Goal: Task Accomplishment & Management: Manage account settings

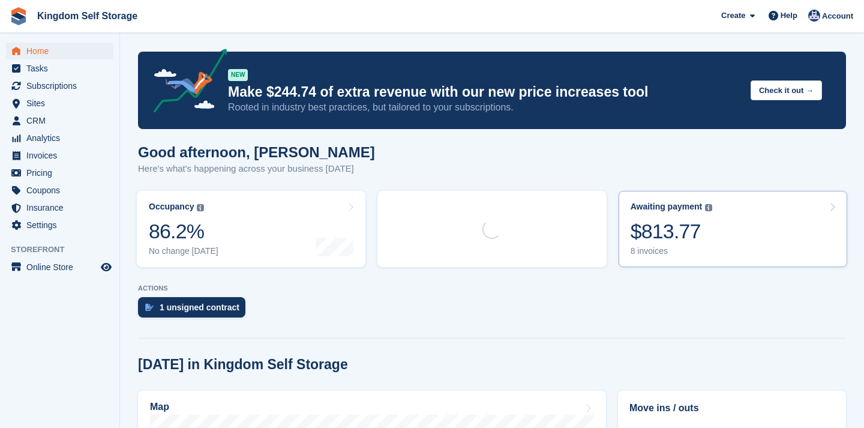
click at [656, 242] on div "$813.77" at bounding box center [672, 231] width 82 height 25
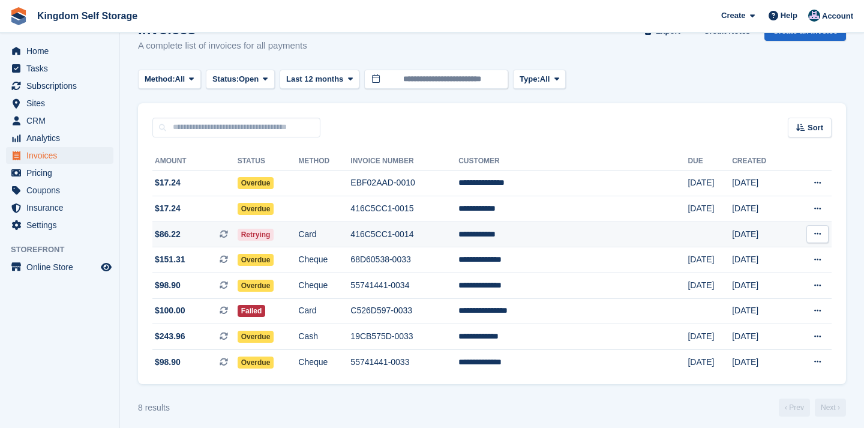
scroll to position [31, 0]
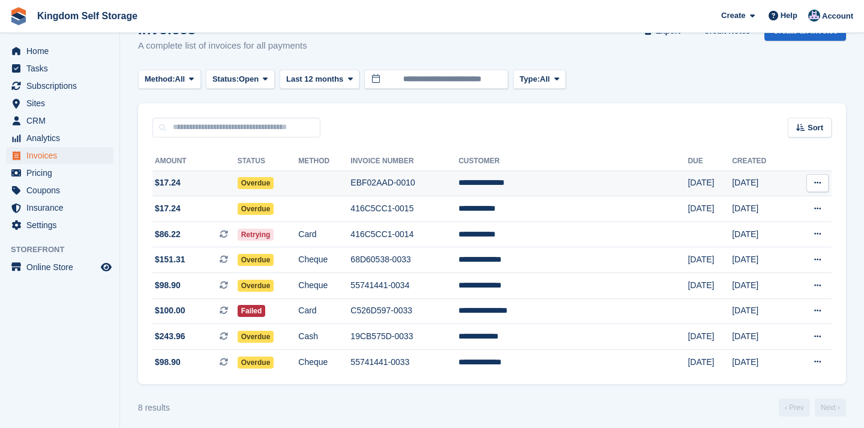
click at [586, 184] on td "**********" at bounding box center [573, 183] width 229 height 26
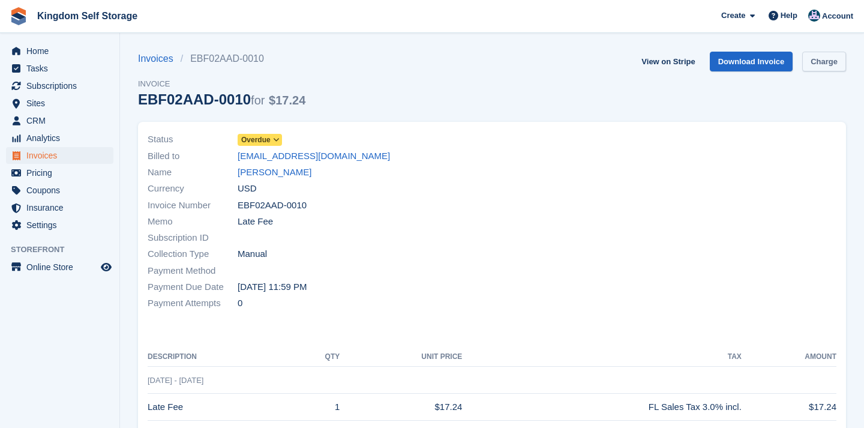
click at [820, 62] on link "Charge" at bounding box center [824, 62] width 44 height 20
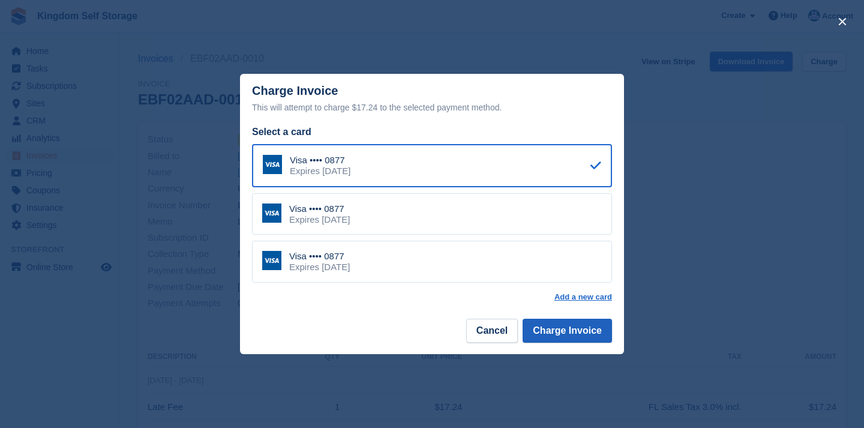
click at [550, 331] on button "Charge Invoice" at bounding box center [567, 331] width 89 height 24
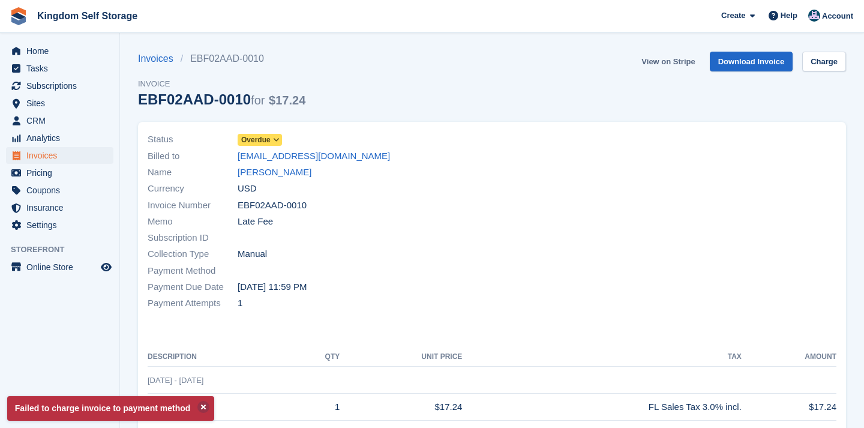
click at [669, 61] on link "View on Stripe" at bounding box center [668, 62] width 63 height 20
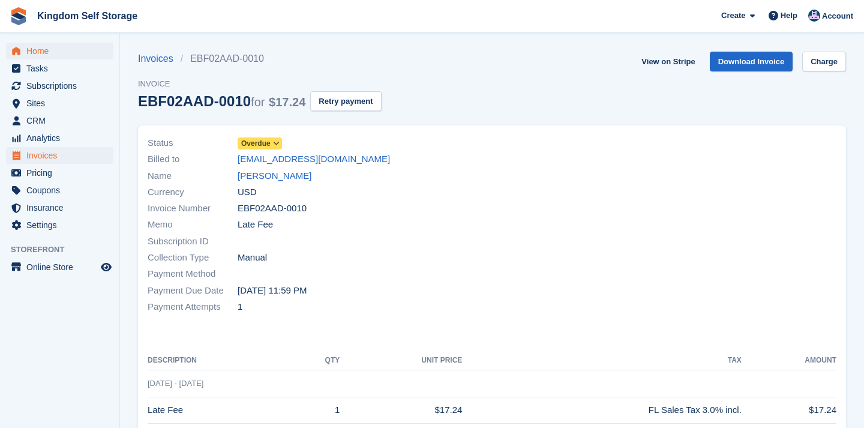
click at [44, 50] on span "Home" at bounding box center [62, 51] width 72 height 17
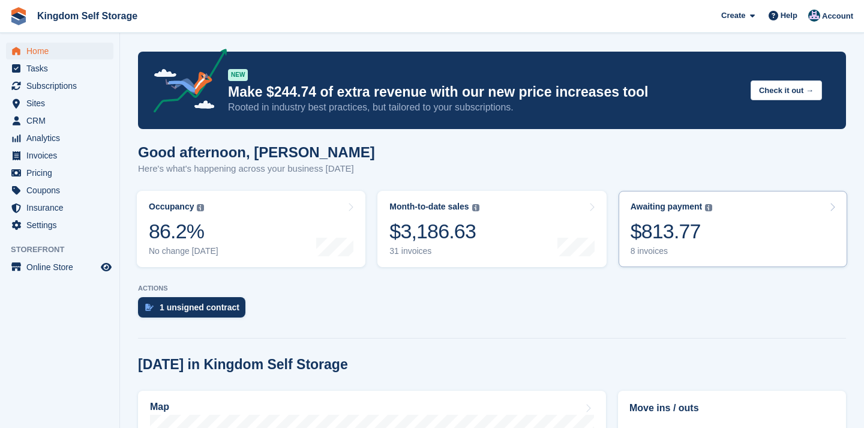
click at [672, 234] on div "$813.77" at bounding box center [672, 231] width 82 height 25
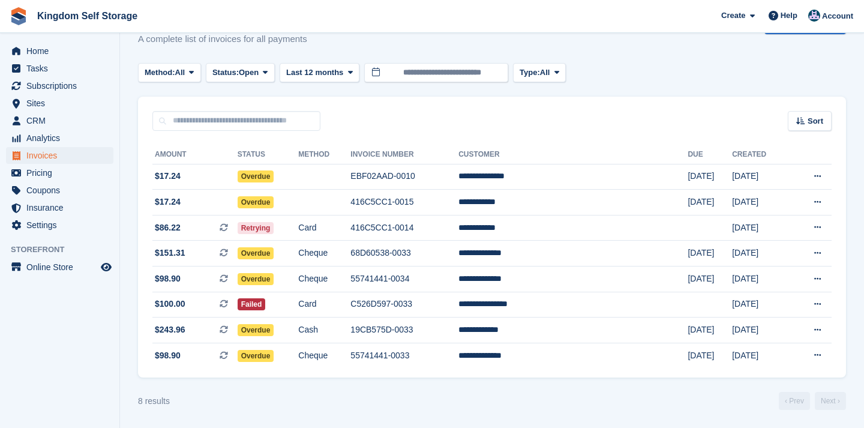
scroll to position [42, 0]
click at [549, 357] on td "**********" at bounding box center [573, 355] width 229 height 25
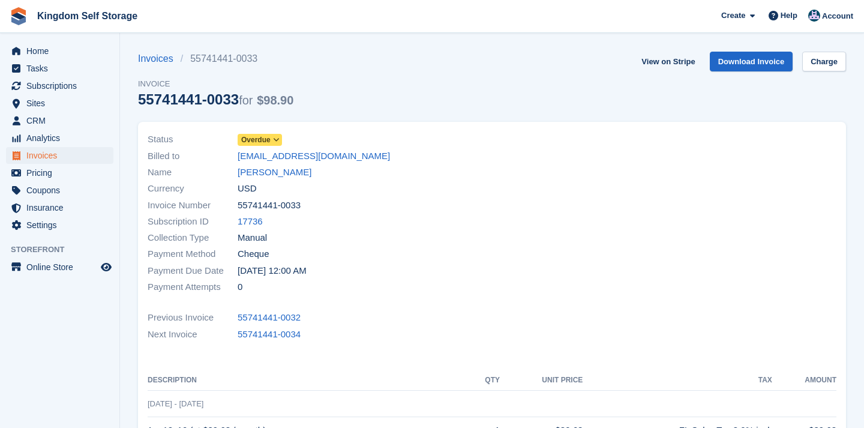
click at [275, 138] on icon at bounding box center [276, 139] width 7 height 7
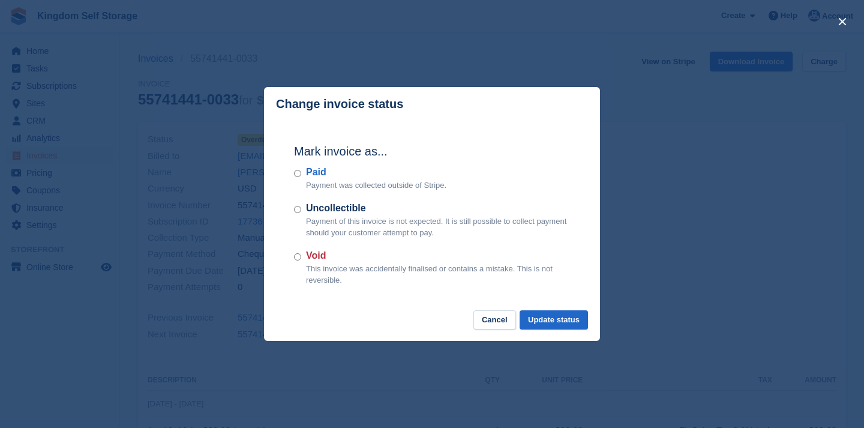
click at [293, 170] on div "Mark invoice as... Paid Payment was collected outside of Stripe. Uncollectible …" at bounding box center [432, 215] width 300 height 189
click at [561, 321] on button "Update status" at bounding box center [554, 320] width 68 height 20
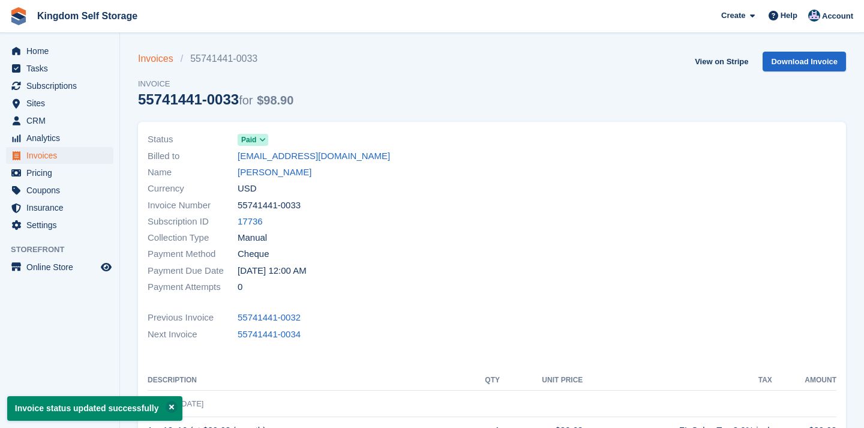
click at [164, 61] on link "Invoices" at bounding box center [159, 59] width 43 height 14
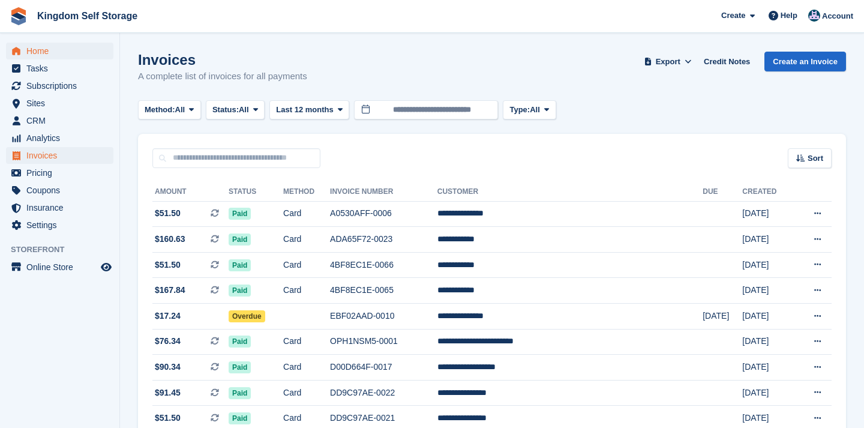
click at [50, 50] on span "Home" at bounding box center [62, 51] width 72 height 17
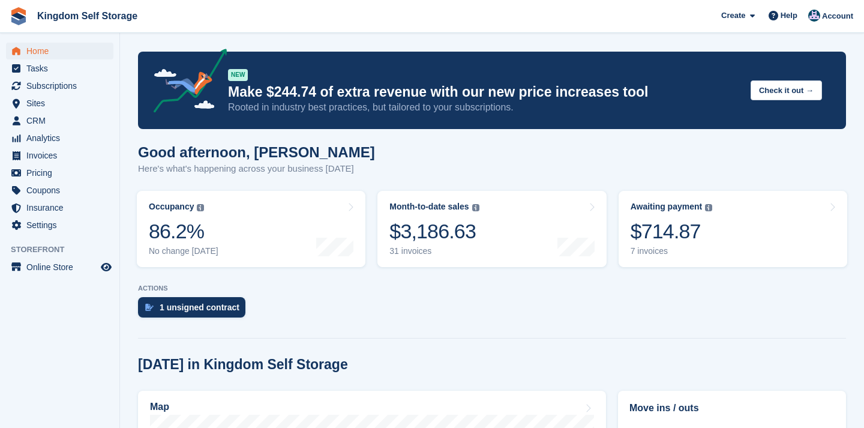
click at [732, 235] on link "Awaiting payment The total outstanding balance on all open invoices. $714.87 7 …" at bounding box center [733, 229] width 229 height 76
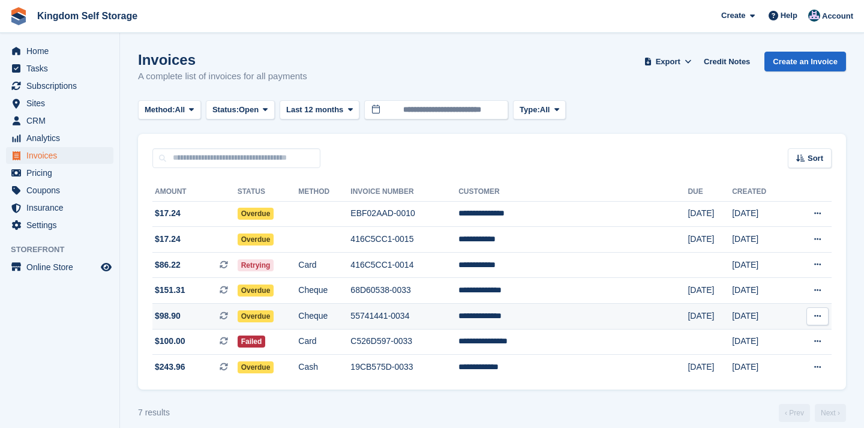
click at [274, 318] on span "Overdue" at bounding box center [256, 316] width 37 height 12
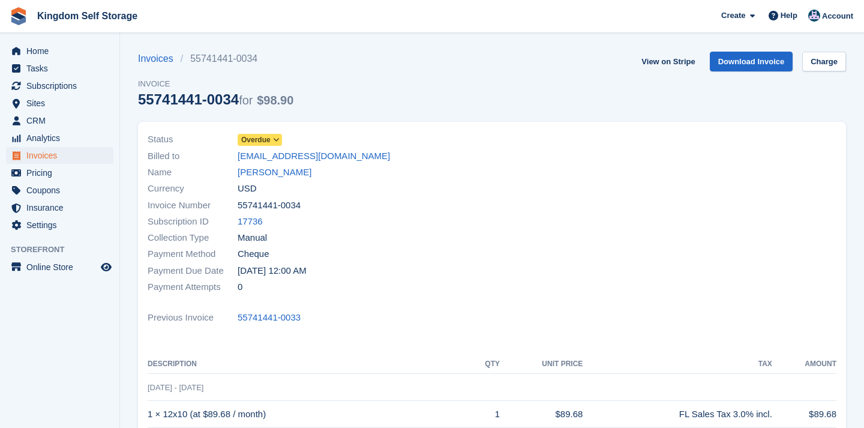
click at [280, 140] on icon at bounding box center [276, 139] width 7 height 7
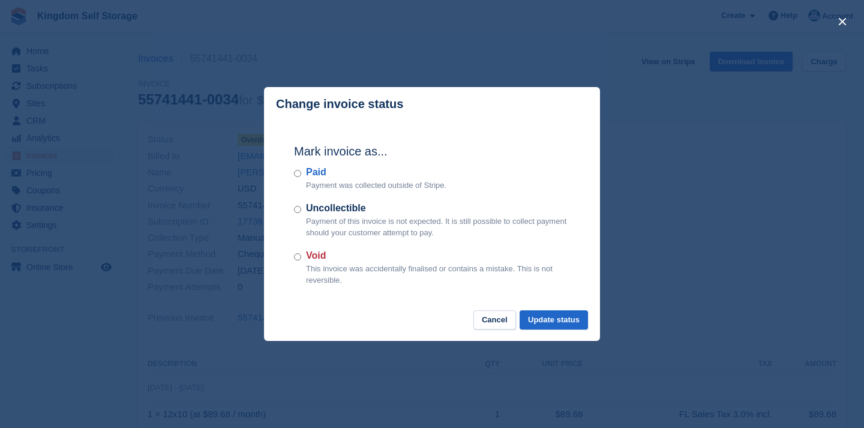
click at [306, 175] on div "Paid Payment was collected outside of Stripe." at bounding box center [432, 178] width 276 height 26
click at [547, 323] on button "Update status" at bounding box center [554, 320] width 68 height 20
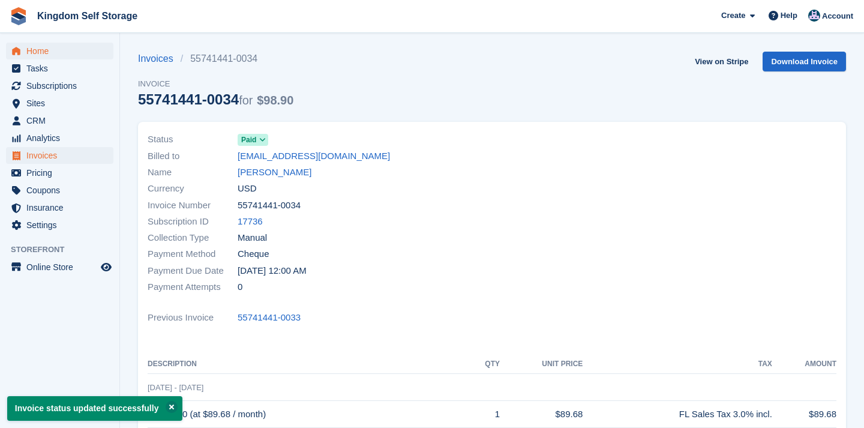
click at [47, 53] on span "Home" at bounding box center [62, 51] width 72 height 17
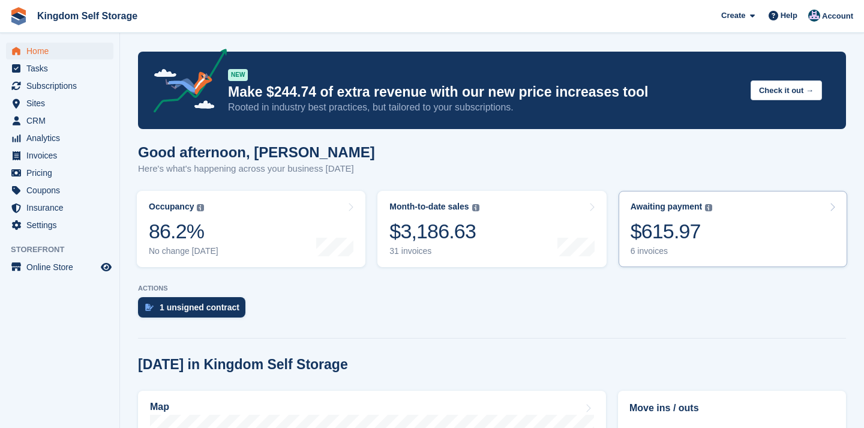
click at [717, 230] on link "Awaiting payment The total outstanding balance on all open invoices. $615.97 6 …" at bounding box center [733, 229] width 229 height 76
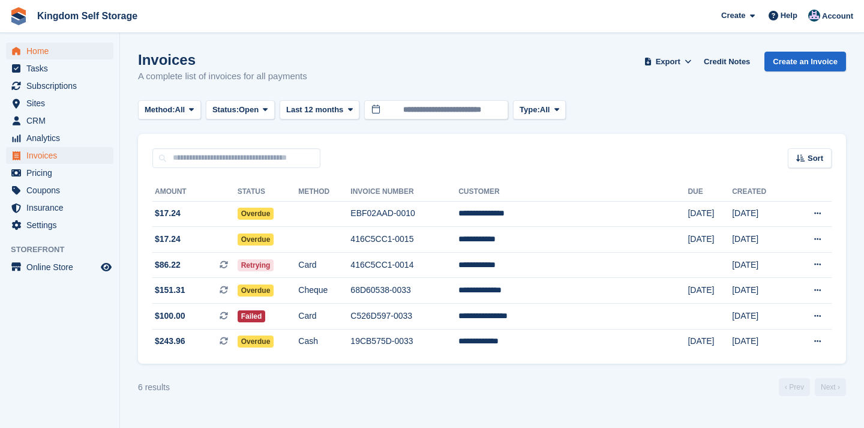
click at [39, 52] on span "Home" at bounding box center [62, 51] width 72 height 17
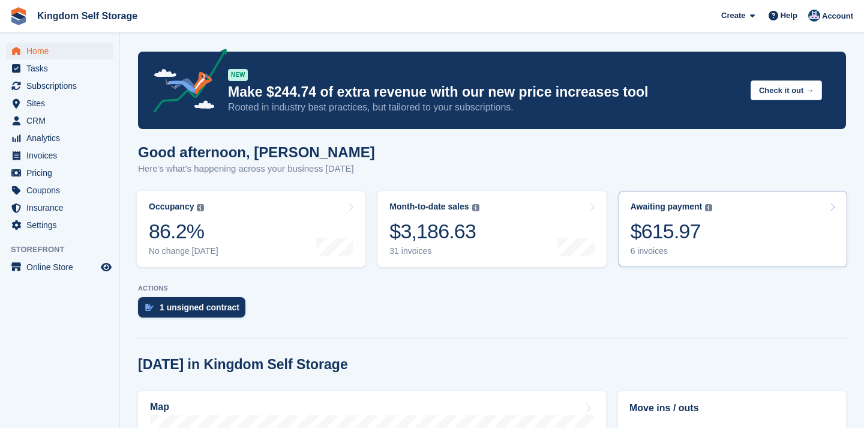
click at [710, 235] on div "$615.97" at bounding box center [672, 231] width 82 height 25
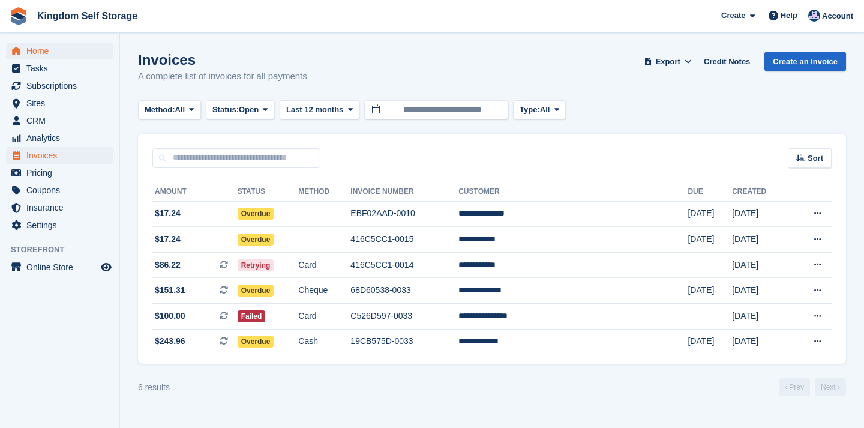
click at [49, 57] on span "Home" at bounding box center [62, 51] width 72 height 17
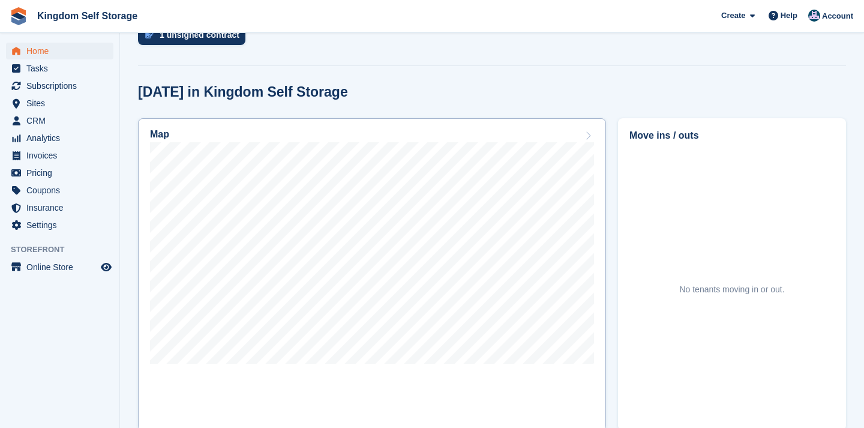
scroll to position [308, 0]
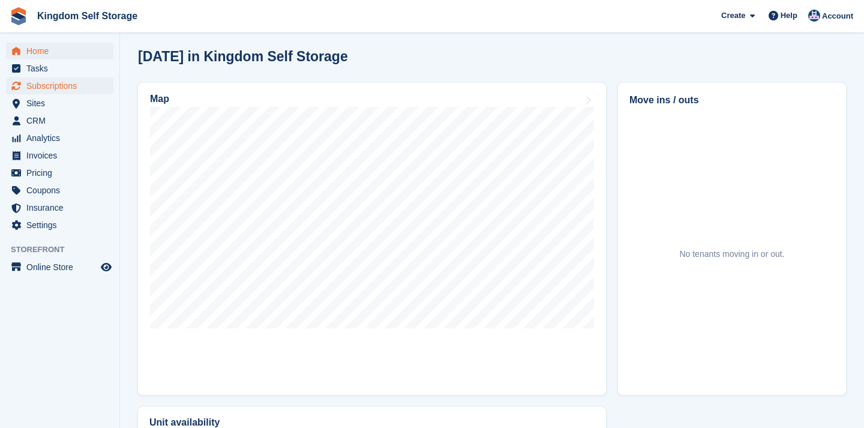
click at [44, 83] on span "Subscriptions" at bounding box center [62, 85] width 72 height 17
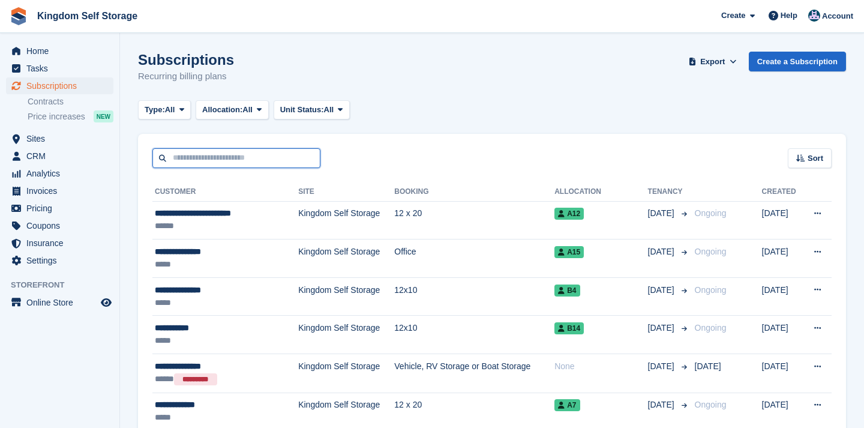
click at [227, 156] on input "text" at bounding box center [236, 158] width 168 height 20
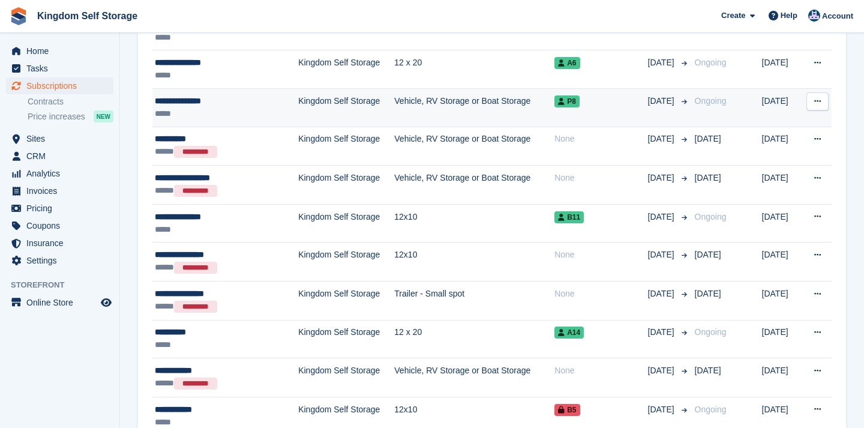
scroll to position [685, 0]
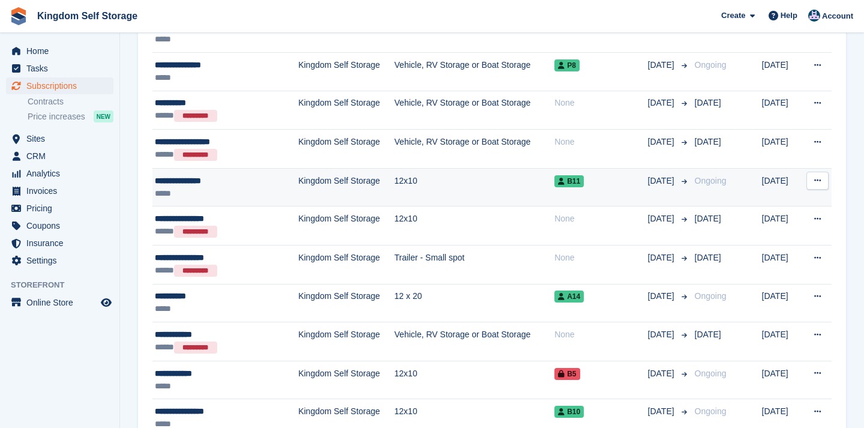
type input "*****"
click at [206, 186] on div "**********" at bounding box center [216, 181] width 122 height 13
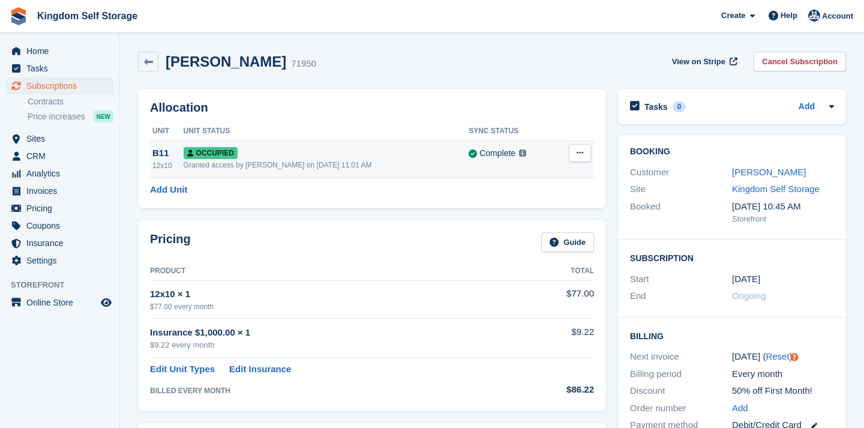
click at [297, 155] on div "Occupied" at bounding box center [327, 152] width 286 height 13
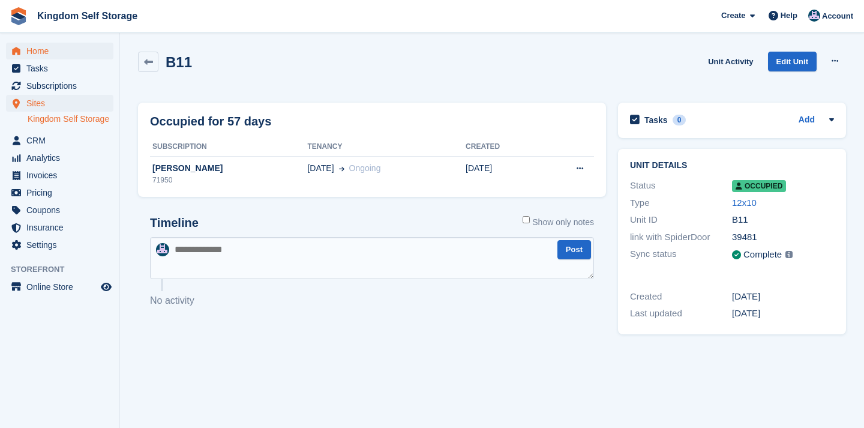
click at [39, 49] on span "Home" at bounding box center [62, 51] width 72 height 17
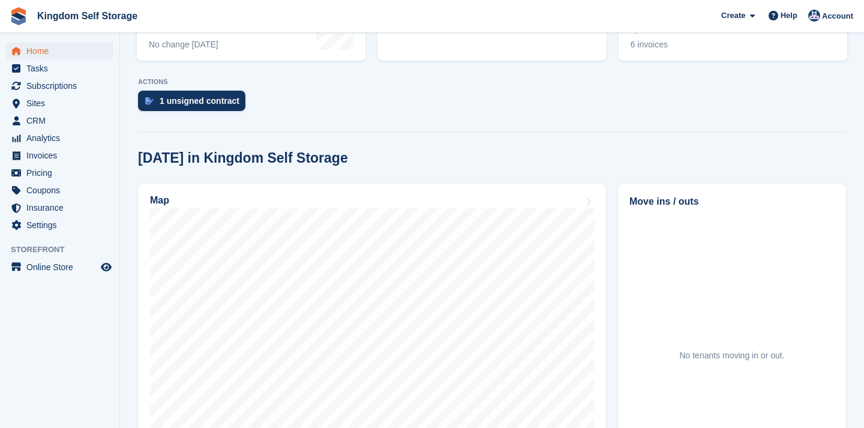
scroll to position [258, 0]
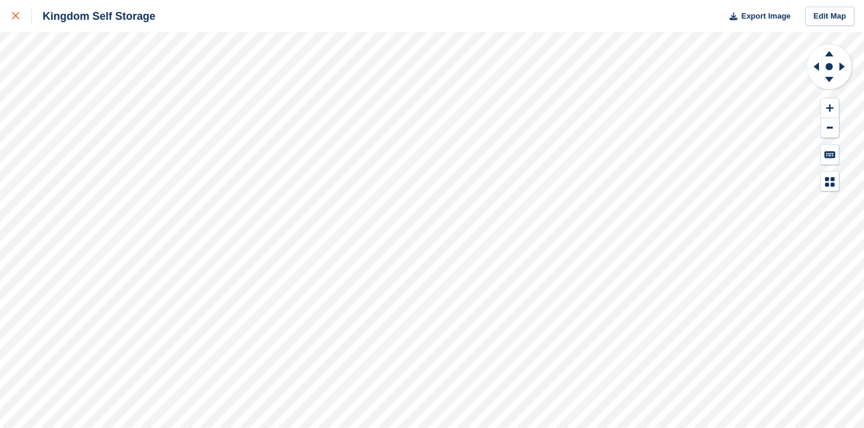
click at [22, 17] on div at bounding box center [22, 16] width 20 height 14
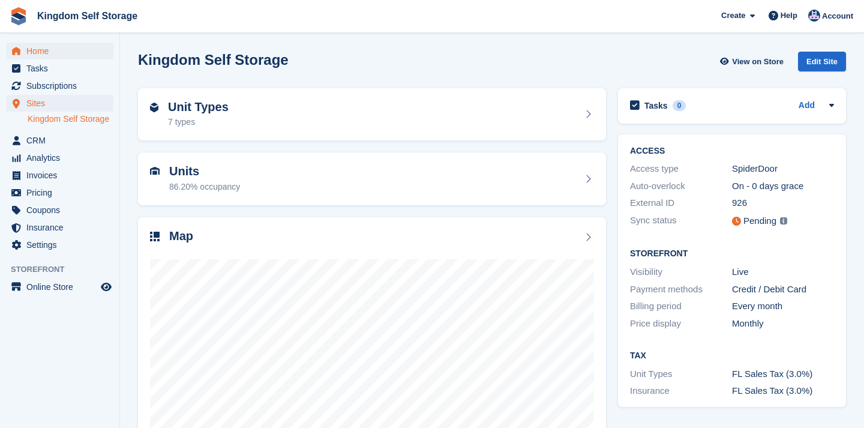
click at [45, 52] on span "Home" at bounding box center [62, 51] width 72 height 17
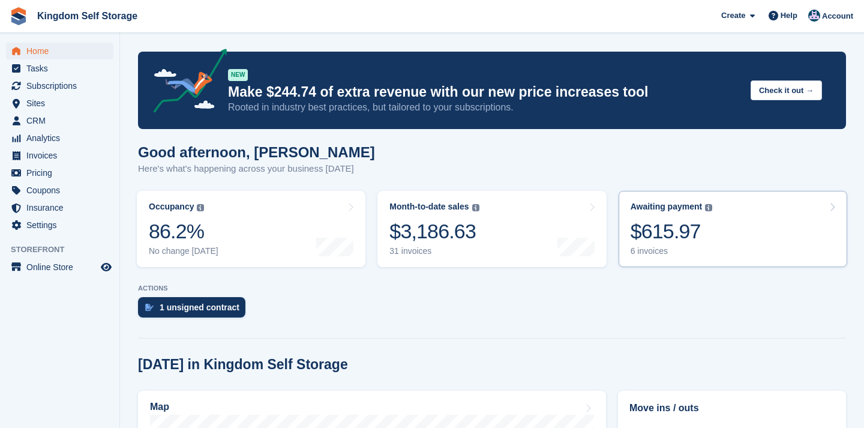
click at [716, 227] on link "Awaiting payment The total outstanding balance on all open invoices. $615.97 6 …" at bounding box center [733, 229] width 229 height 76
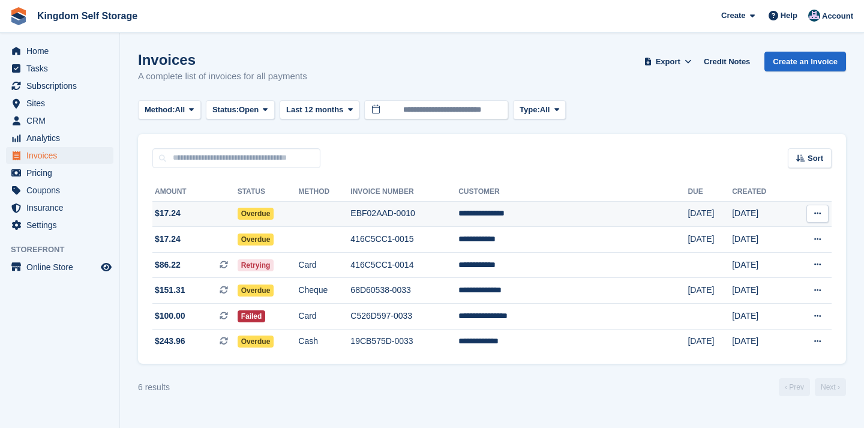
click at [448, 214] on td "EBF02AAD-0010" at bounding box center [405, 214] width 108 height 26
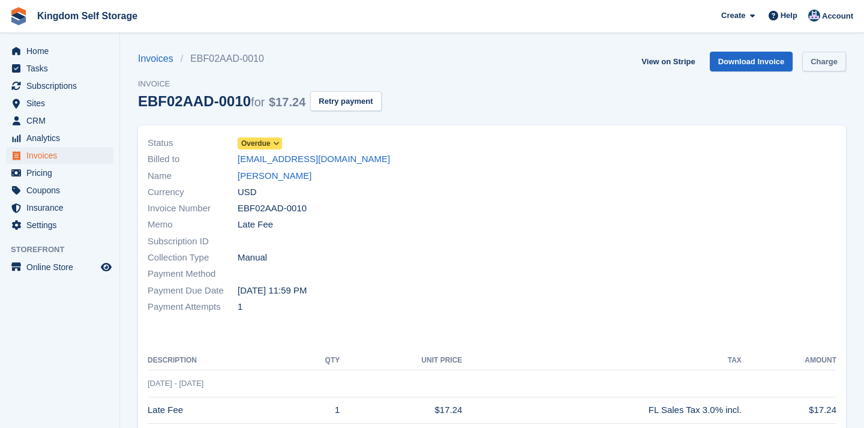
click at [819, 62] on link "Charge" at bounding box center [824, 62] width 44 height 20
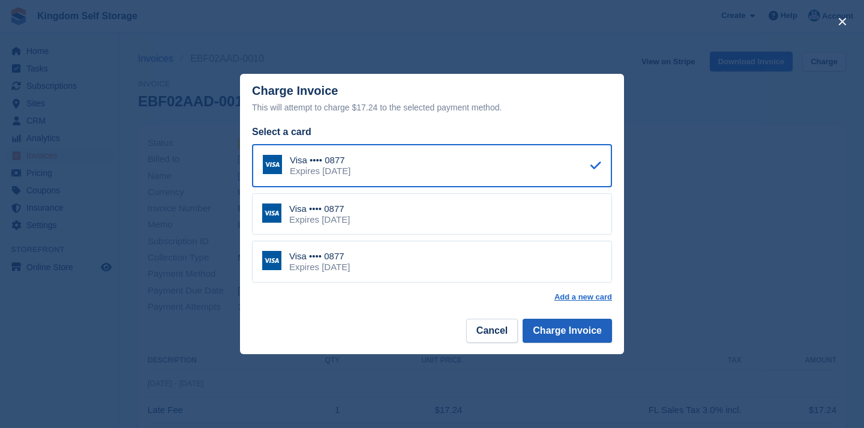
click at [564, 331] on button "Charge Invoice" at bounding box center [567, 331] width 89 height 24
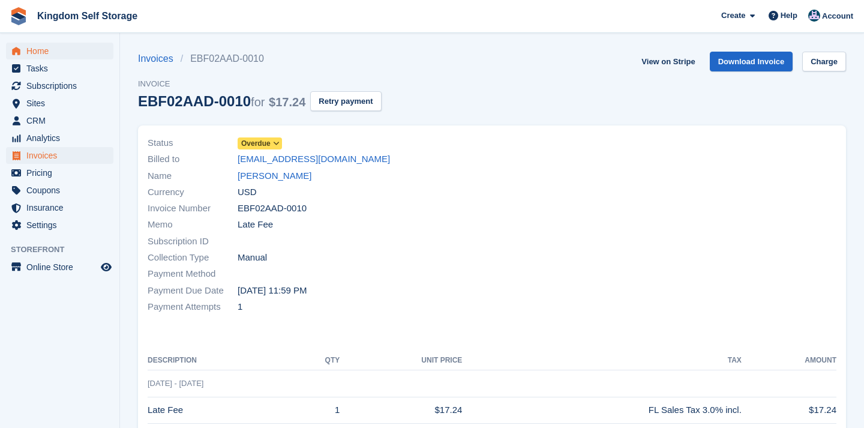
click at [39, 50] on span "Home" at bounding box center [62, 51] width 72 height 17
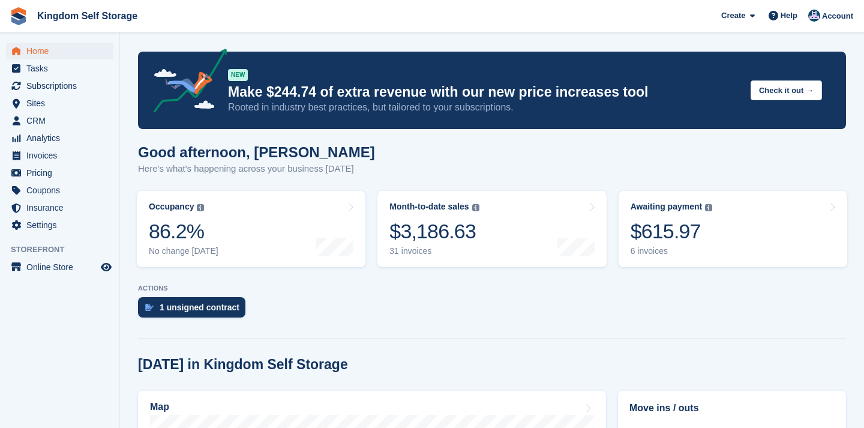
click at [700, 252] on div "6 invoices" at bounding box center [672, 251] width 82 height 10
click at [680, 243] on div "$615.97" at bounding box center [672, 231] width 82 height 25
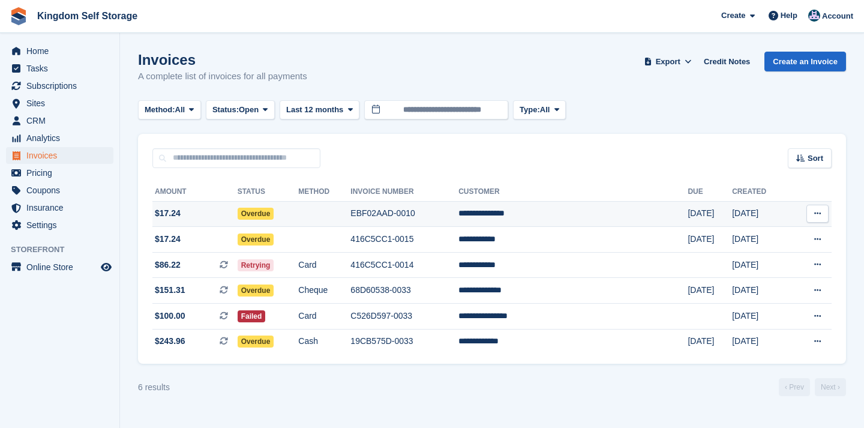
click at [431, 218] on td "EBF02AAD-0010" at bounding box center [405, 214] width 108 height 26
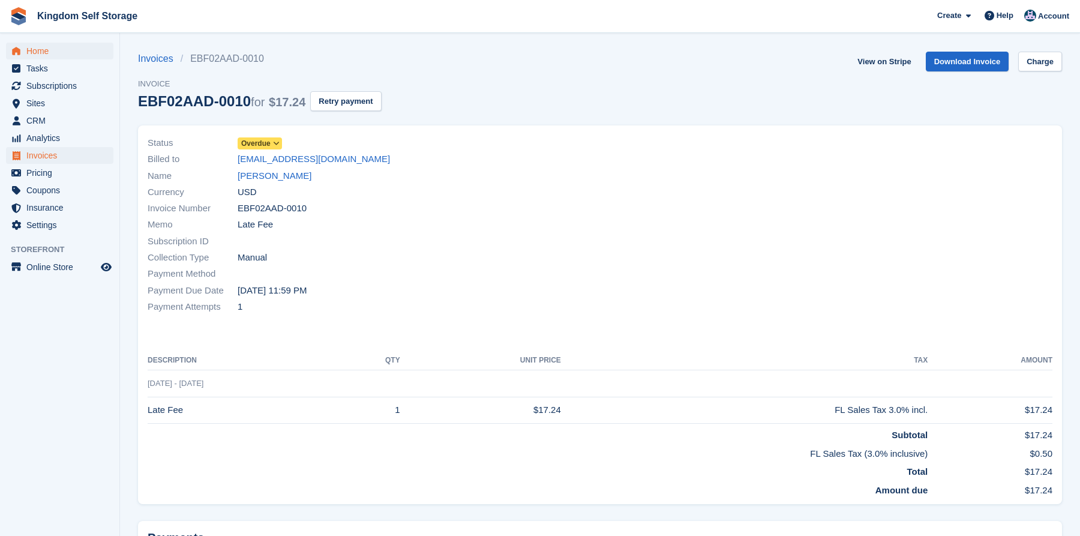
click at [44, 53] on span "Home" at bounding box center [62, 51] width 72 height 17
click at [35, 53] on span "Home" at bounding box center [62, 51] width 72 height 17
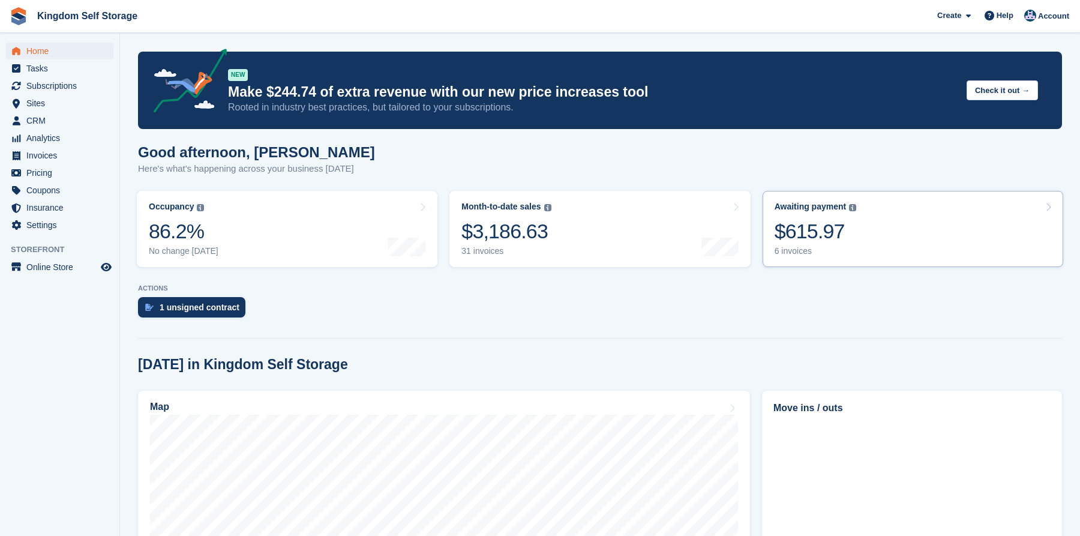
click at [825, 233] on div "$615.97" at bounding box center [816, 231] width 82 height 25
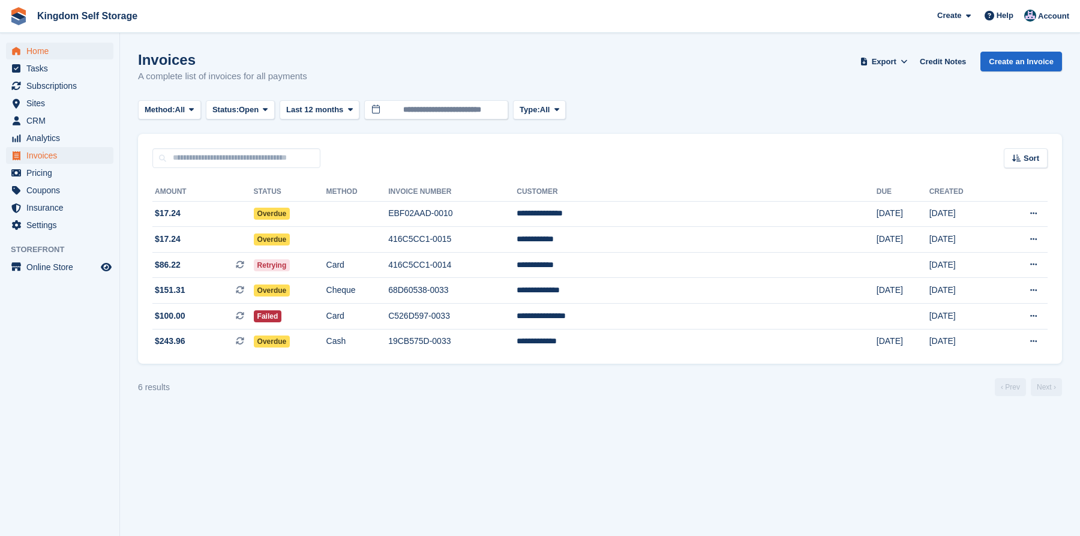
click at [39, 54] on span "Home" at bounding box center [62, 51] width 72 height 17
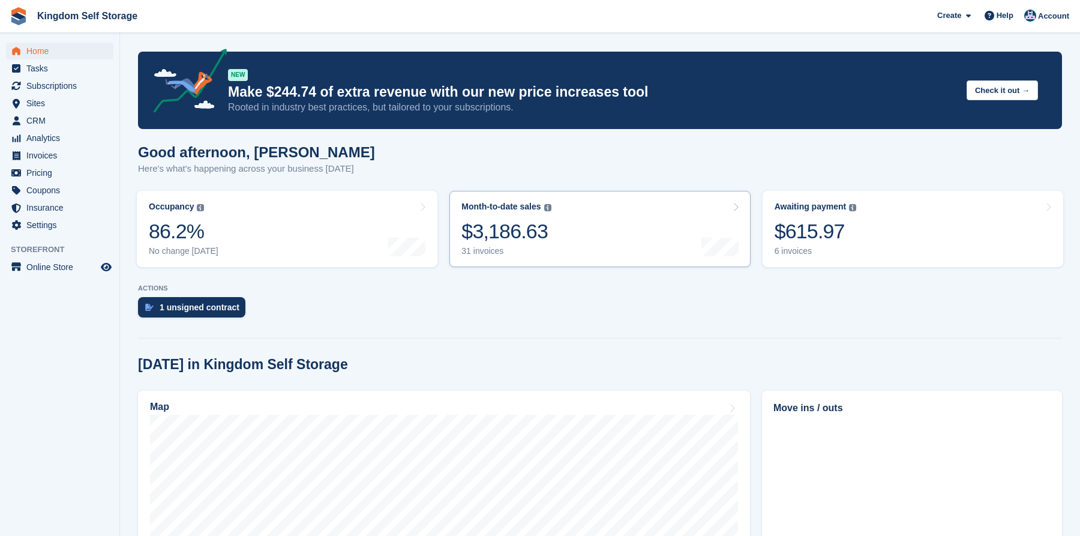
click at [565, 231] on link "Month-to-date sales The sum of all finalised invoices generated this month to d…" at bounding box center [600, 229] width 301 height 76
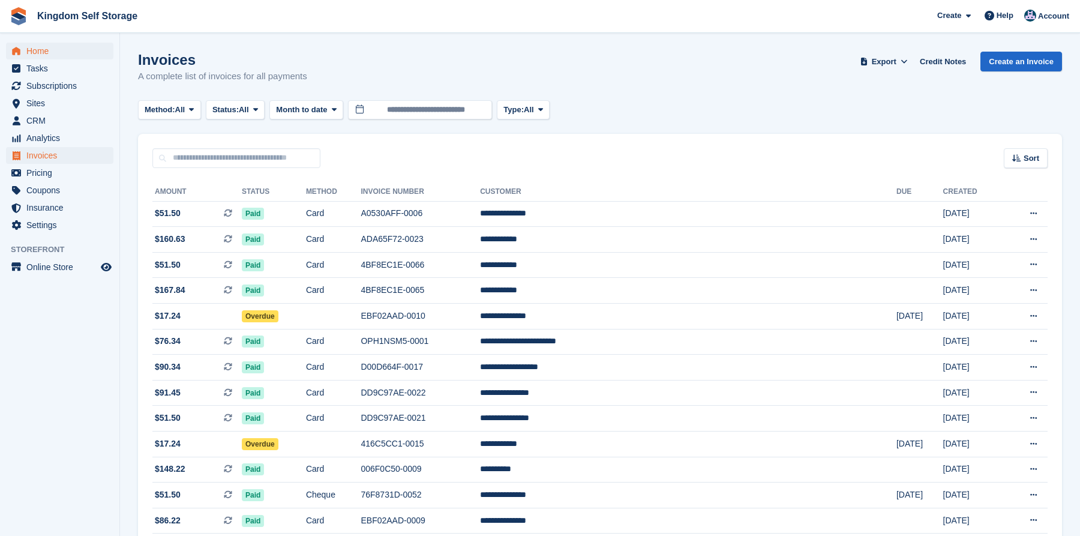
click at [43, 53] on span "Home" at bounding box center [62, 51] width 72 height 17
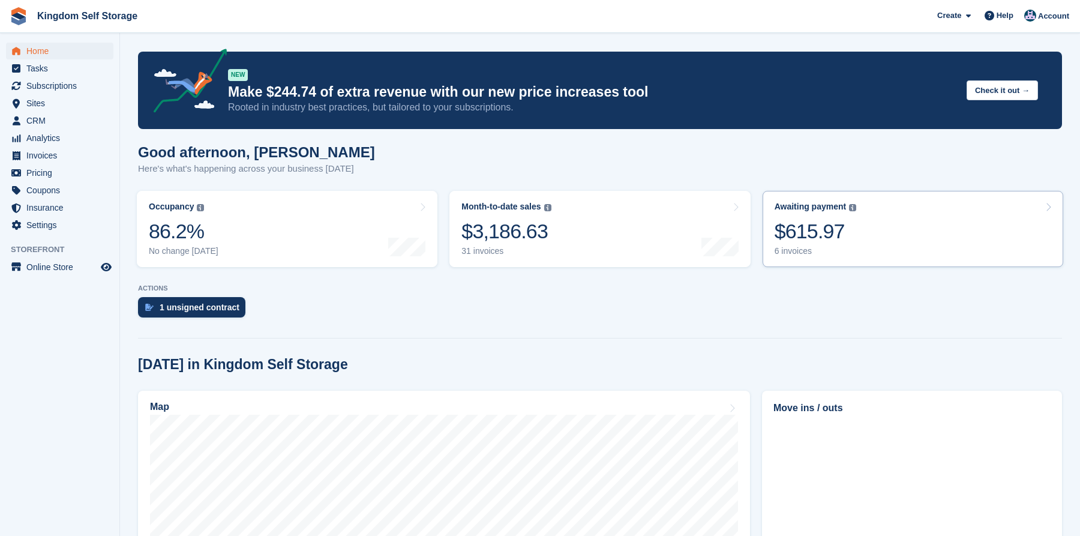
click at [853, 224] on div "$615.97" at bounding box center [816, 231] width 82 height 25
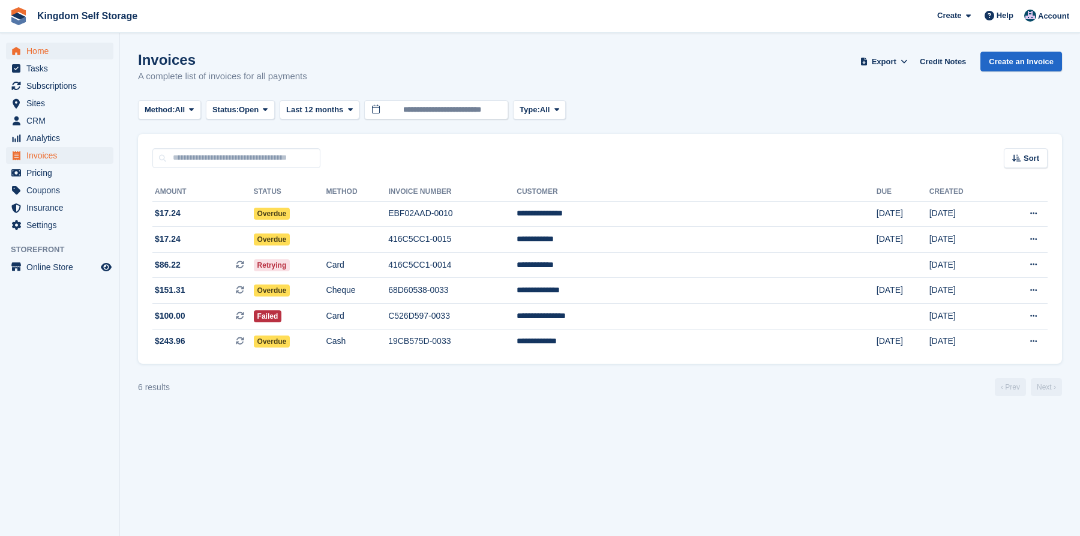
click at [43, 52] on span "Home" at bounding box center [62, 51] width 72 height 17
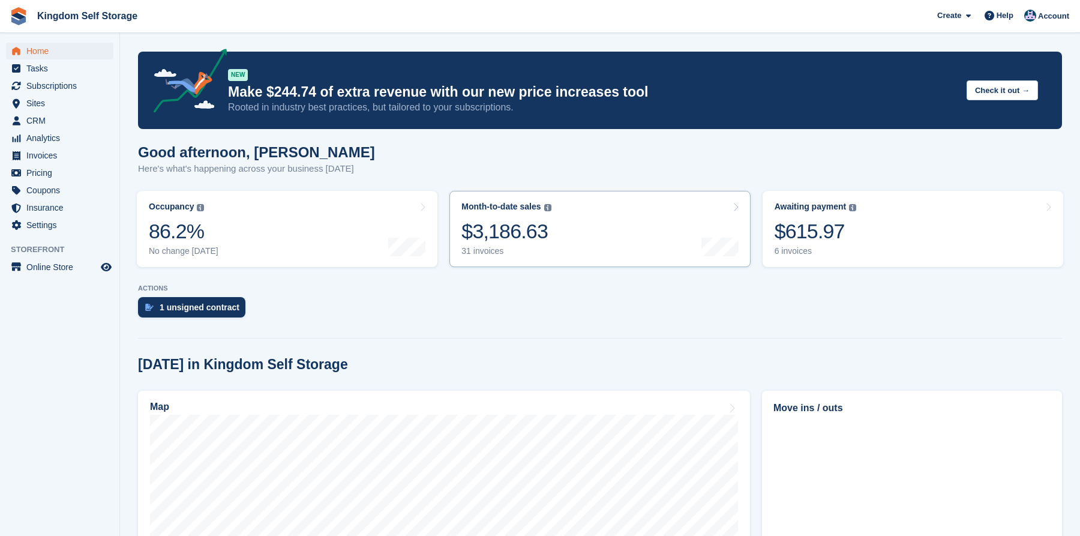
click at [605, 223] on link "Month-to-date sales The sum of all finalised invoices generated this month to d…" at bounding box center [600, 229] width 301 height 76
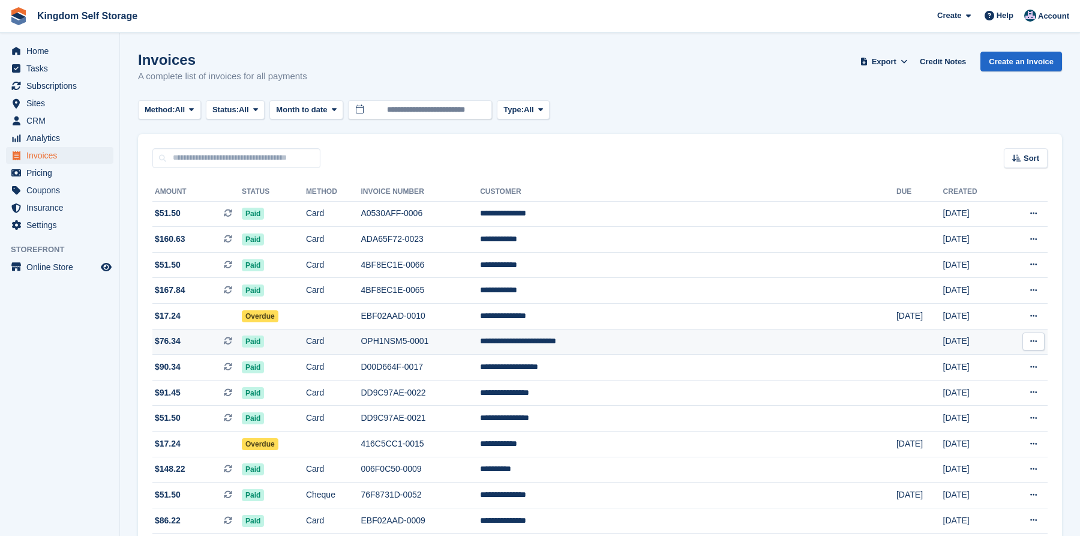
click at [624, 343] on td "**********" at bounding box center [688, 342] width 417 height 26
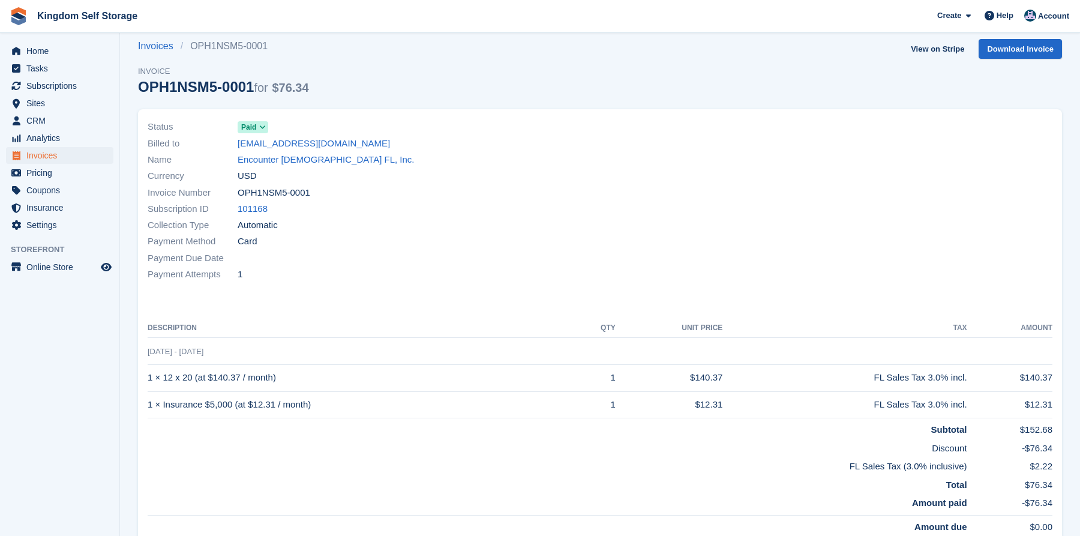
scroll to position [13, 0]
click at [260, 160] on link "Encounter Church FL, Inc." at bounding box center [326, 159] width 177 height 14
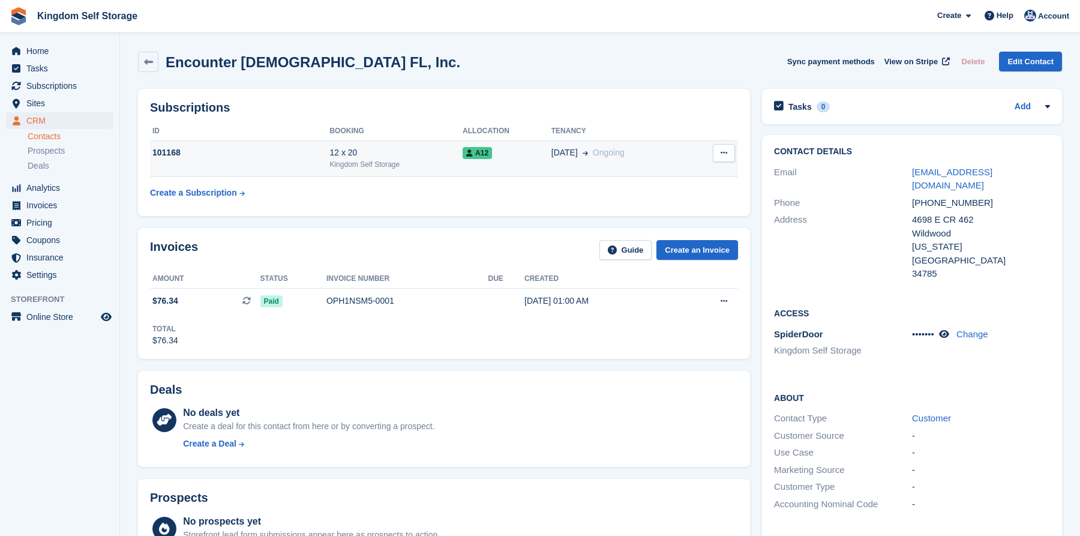
click at [380, 155] on div "12 x 20" at bounding box center [396, 152] width 133 height 13
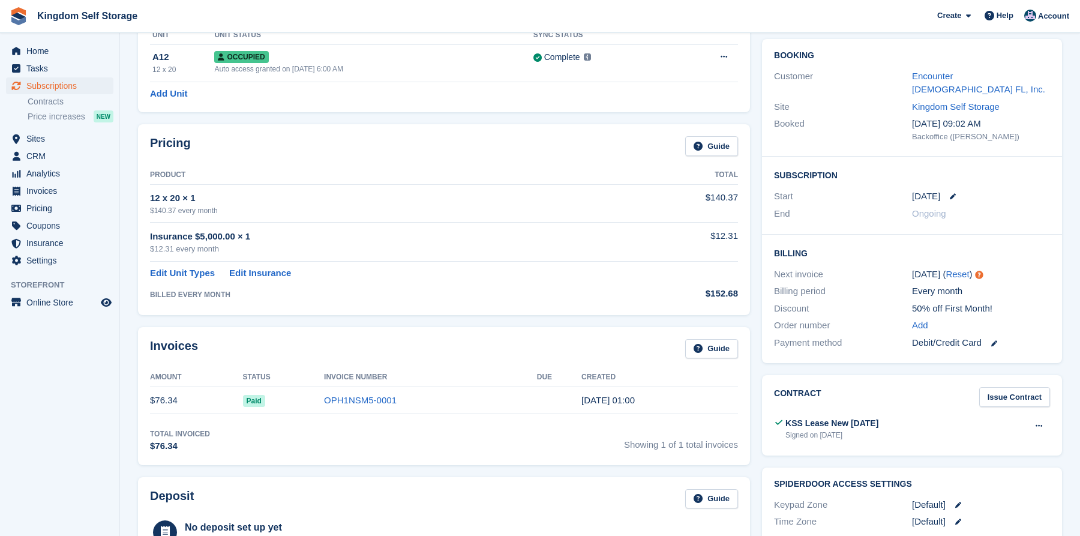
scroll to position [98, 0]
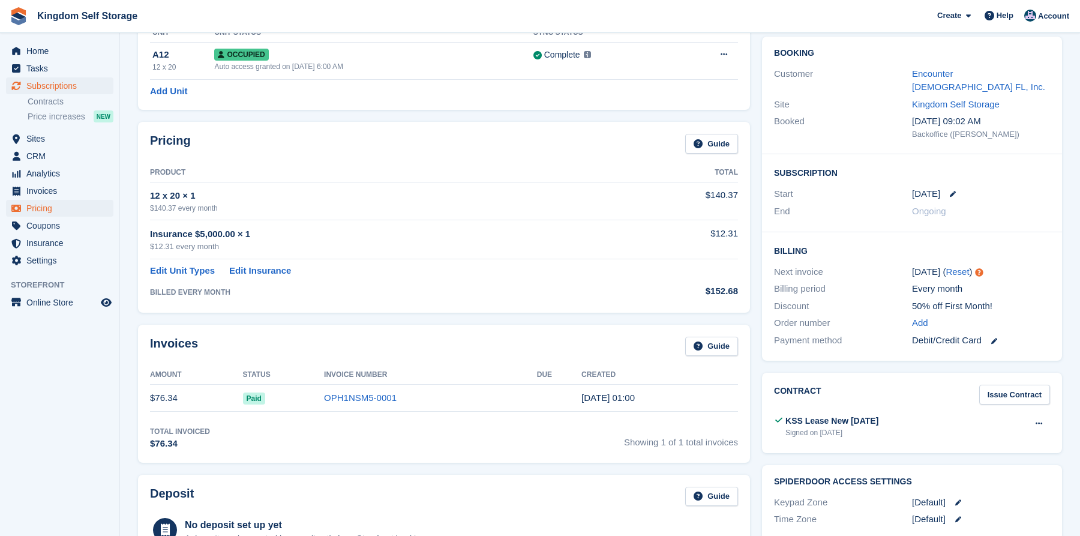
click at [47, 212] on span "Pricing" at bounding box center [62, 208] width 72 height 17
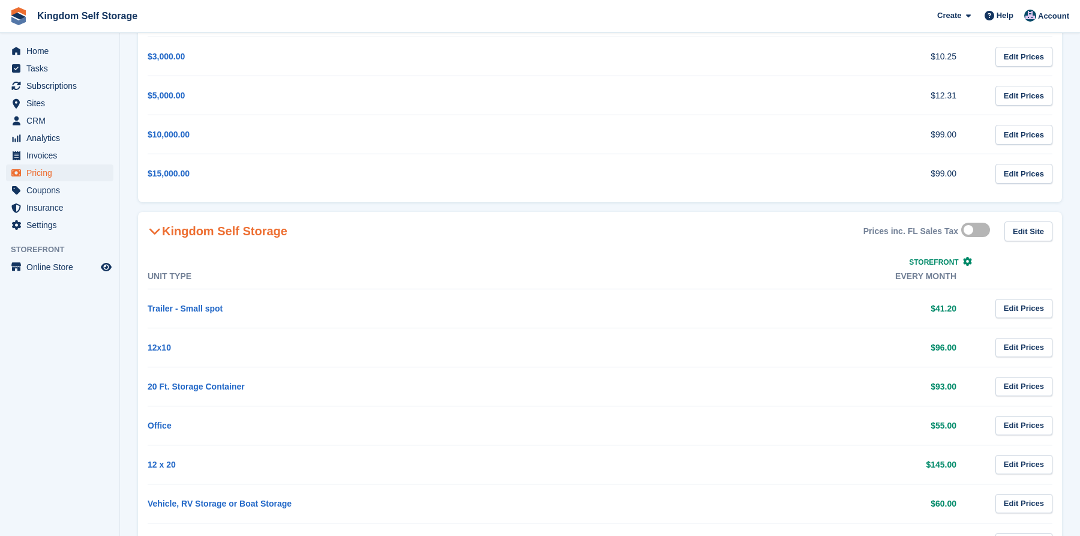
scroll to position [178, 0]
click at [172, 465] on link "12 x 20" at bounding box center [162, 465] width 28 height 10
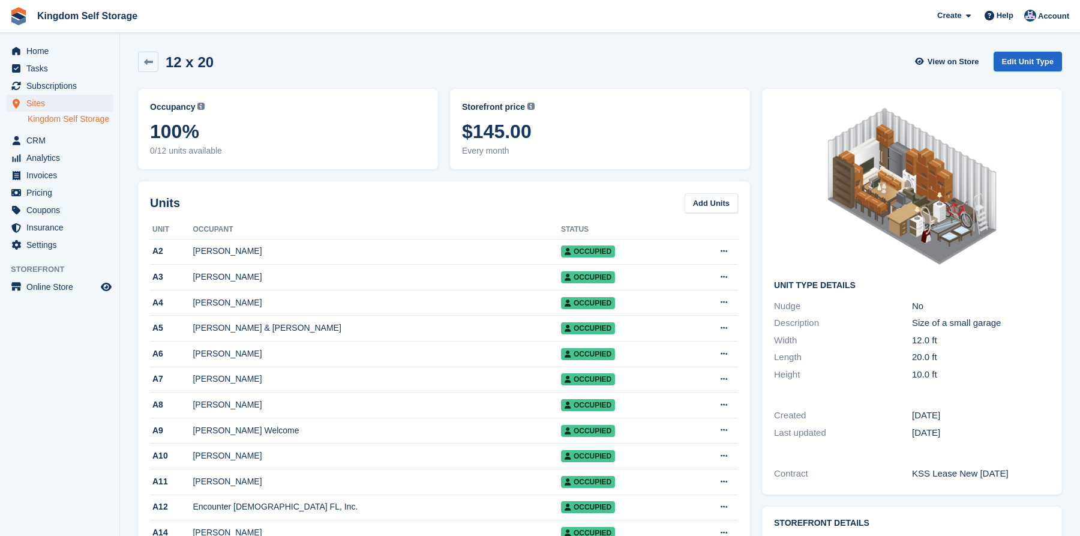
scroll to position [178, 0]
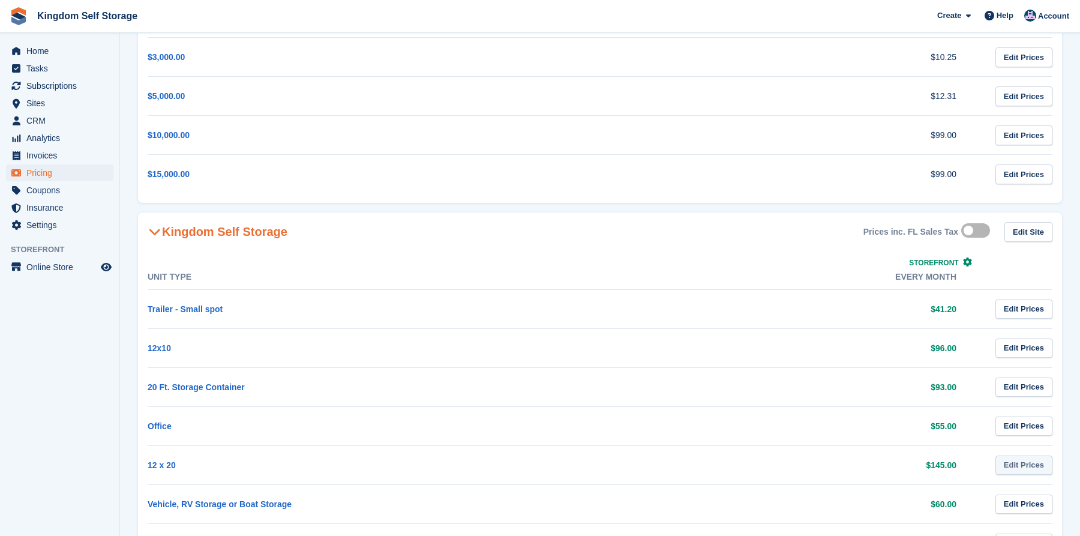
click at [1009, 466] on link "Edit Prices" at bounding box center [1024, 466] width 57 height 20
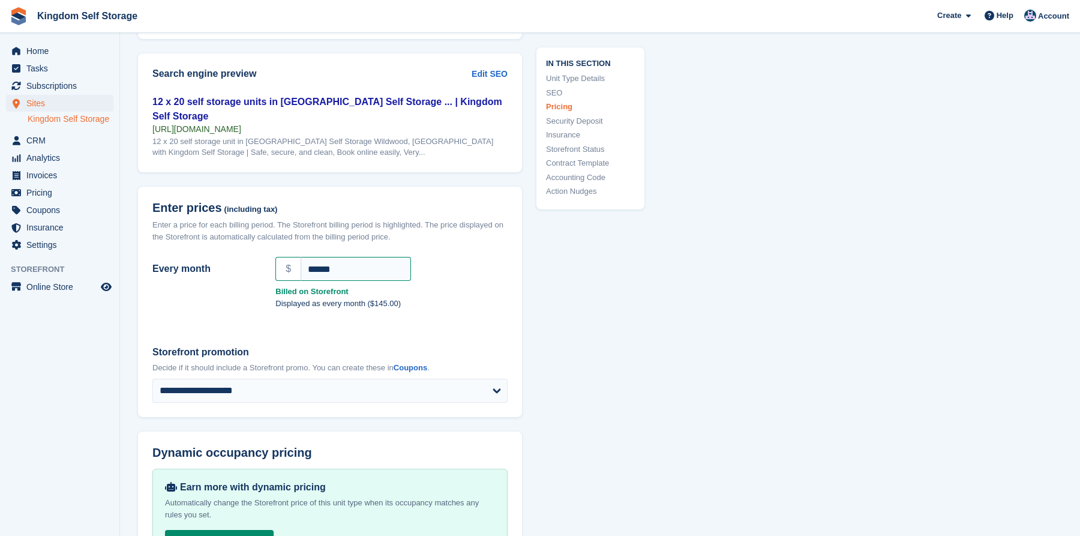
scroll to position [948, 0]
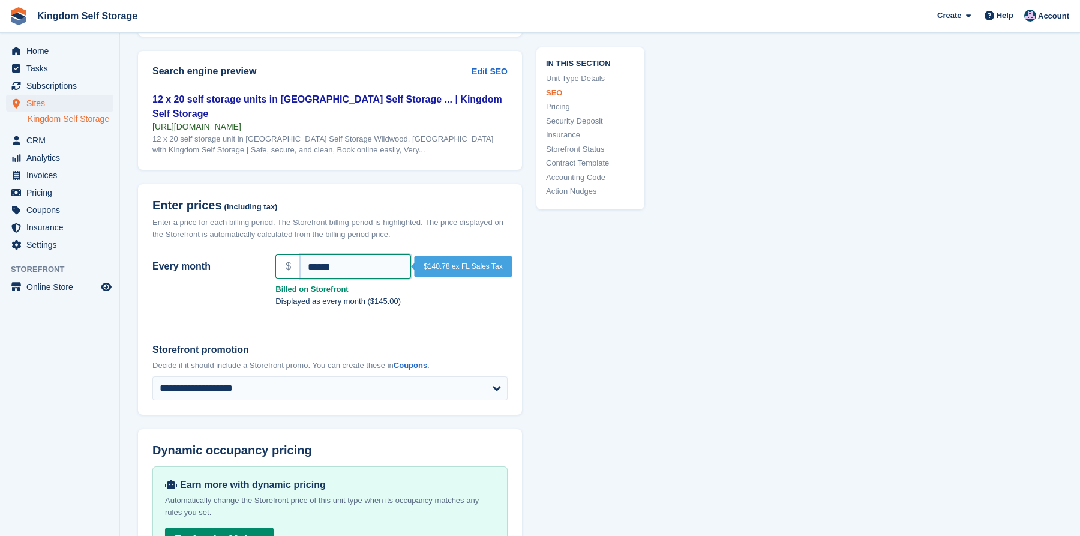
click at [363, 254] on input "******" at bounding box center [356, 266] width 110 height 24
click at [42, 52] on span "Home" at bounding box center [62, 51] width 72 height 17
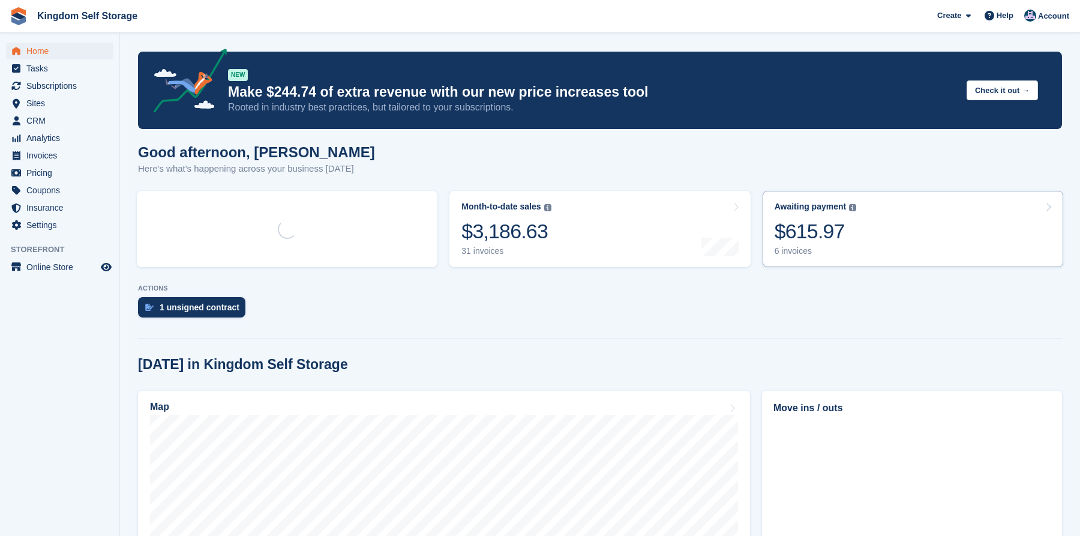
click at [796, 217] on div "Awaiting payment The total outstanding balance on all open invoices. $615.97 6 …" at bounding box center [816, 229] width 82 height 55
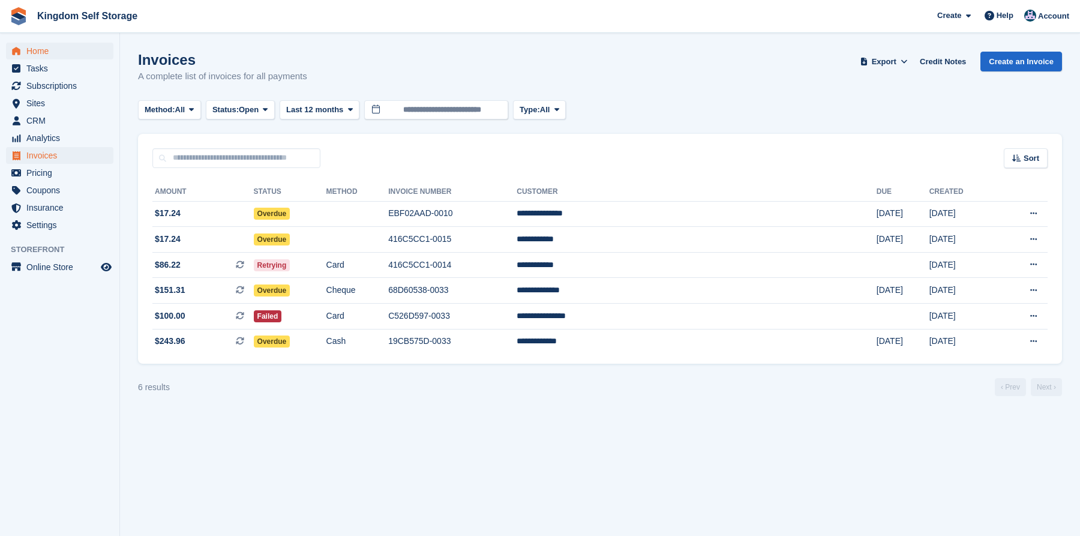
click at [40, 51] on span "Home" at bounding box center [62, 51] width 72 height 17
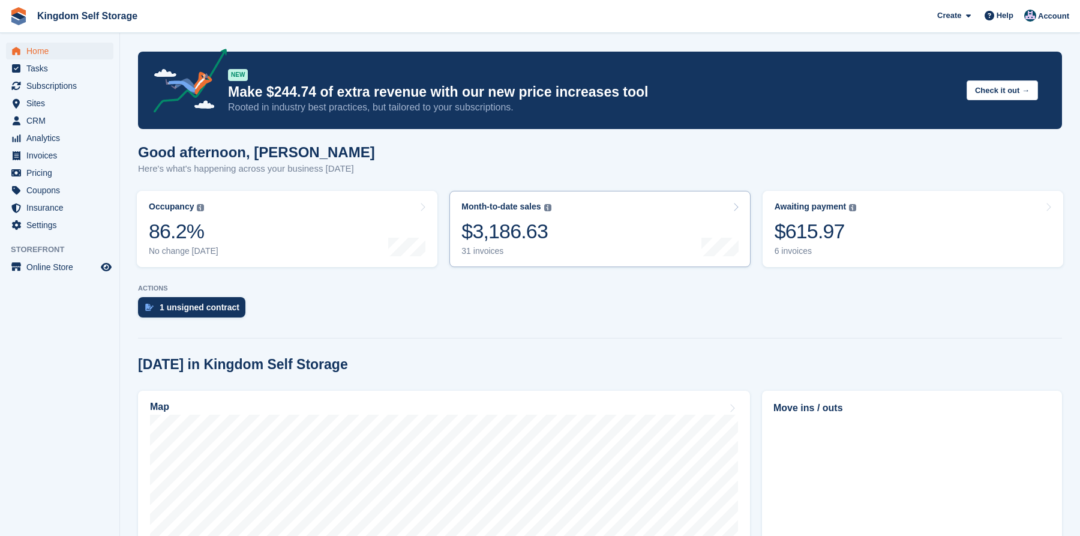
click at [637, 244] on link "Month-to-date sales The sum of all finalised invoices generated this month to d…" at bounding box center [600, 229] width 301 height 76
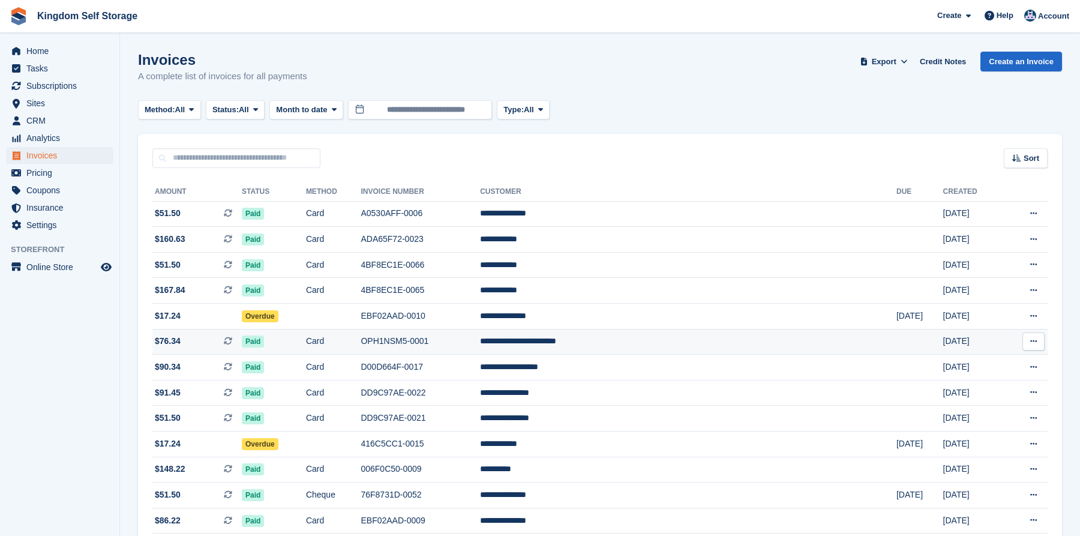
click at [677, 339] on td "**********" at bounding box center [688, 342] width 417 height 26
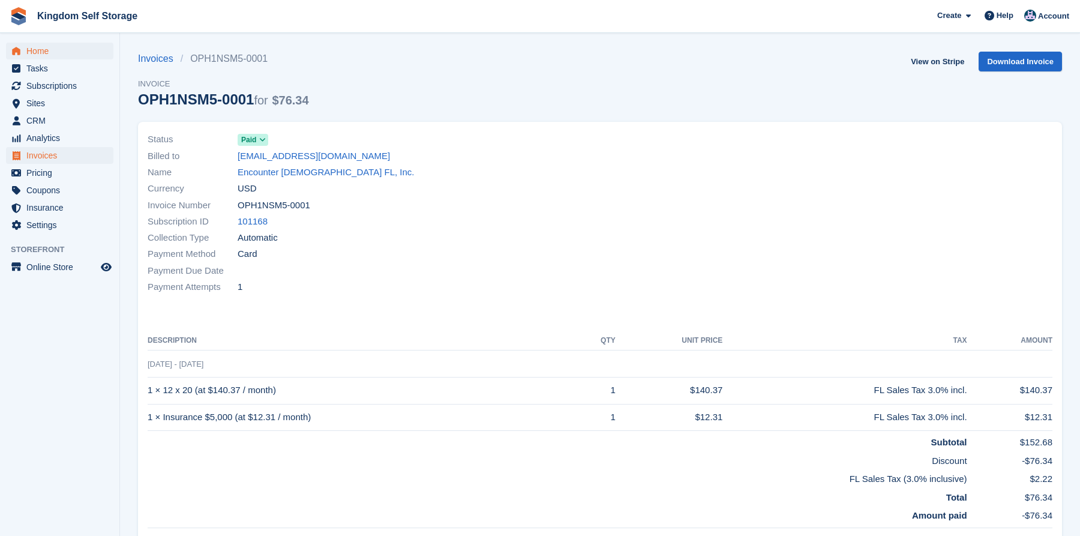
click at [47, 52] on span "Home" at bounding box center [62, 51] width 72 height 17
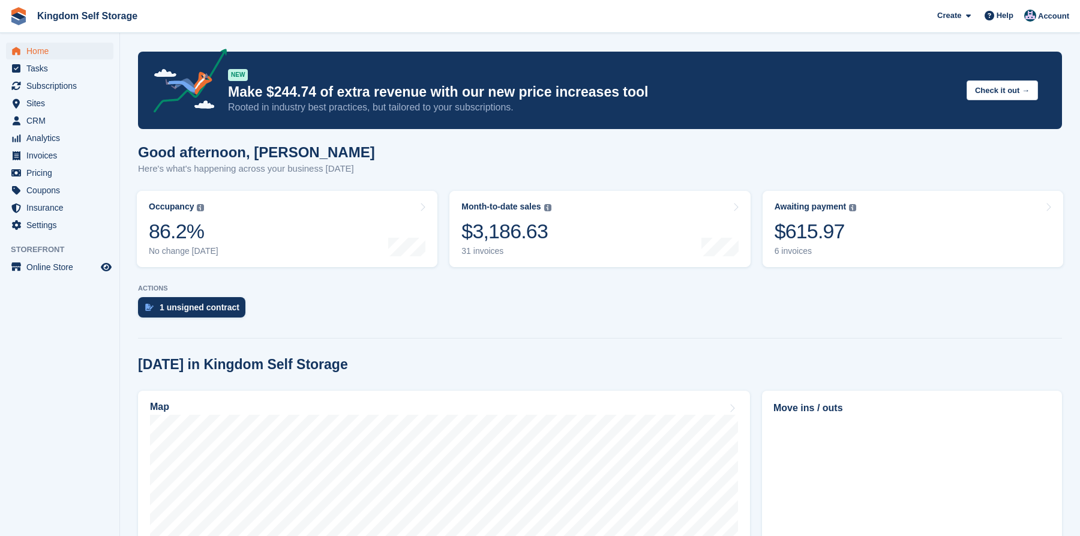
click at [45, 53] on span "Home" at bounding box center [62, 51] width 72 height 17
click at [828, 235] on link "Awaiting payment The total outstanding balance on all open invoices. $615.97 6 …" at bounding box center [913, 229] width 301 height 76
click at [808, 169] on div "Good afternoon, Bradley Here's what's happening across your business today" at bounding box center [600, 167] width 924 height 46
click at [821, 221] on div "$615.97" at bounding box center [816, 231] width 82 height 25
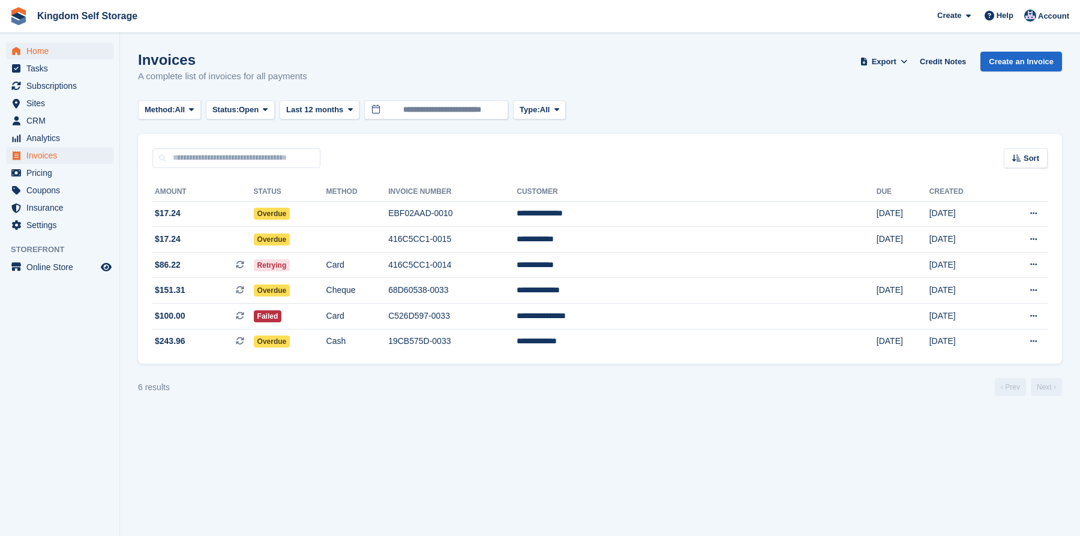
click at [41, 50] on span "Home" at bounding box center [62, 51] width 72 height 17
